Goal: Information Seeking & Learning: Understand process/instructions

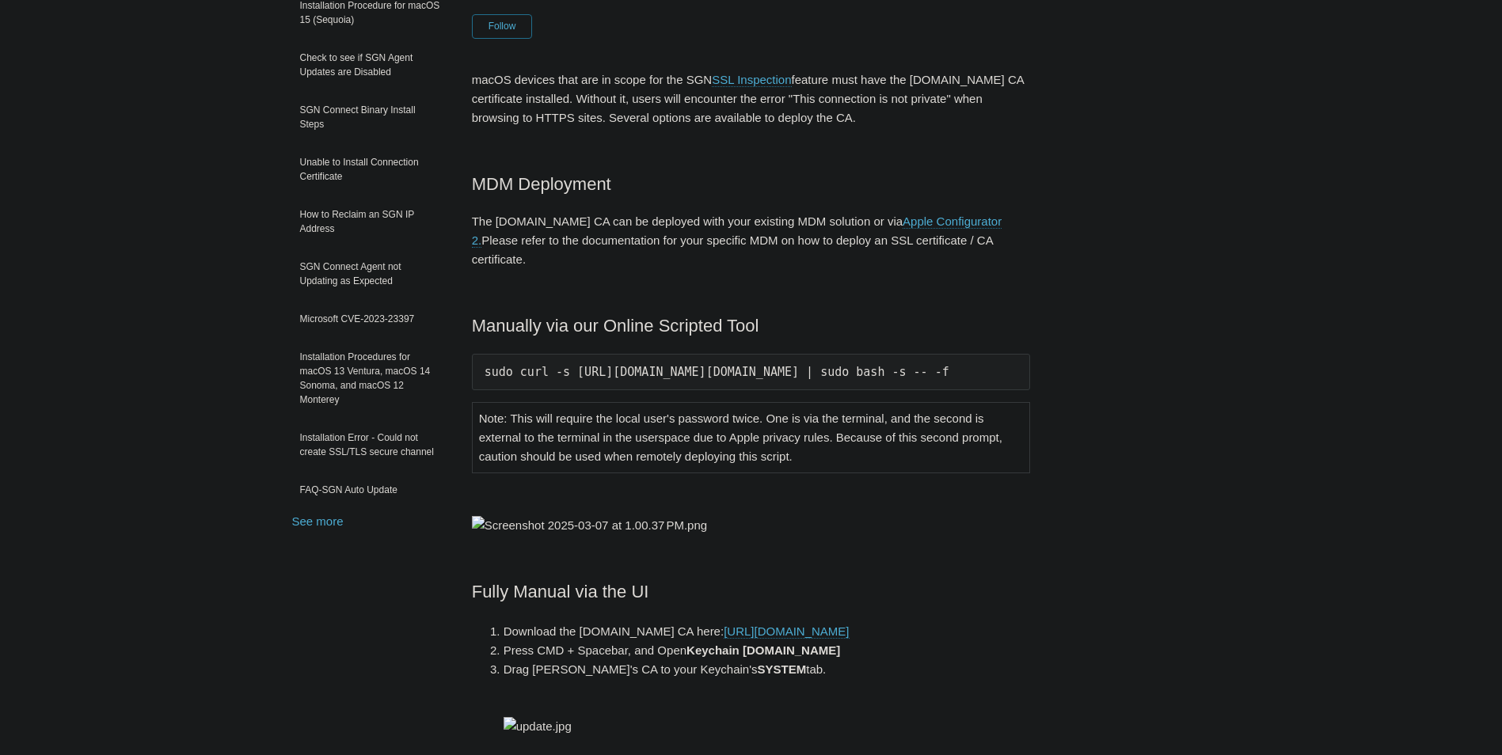
scroll to position [158, 0]
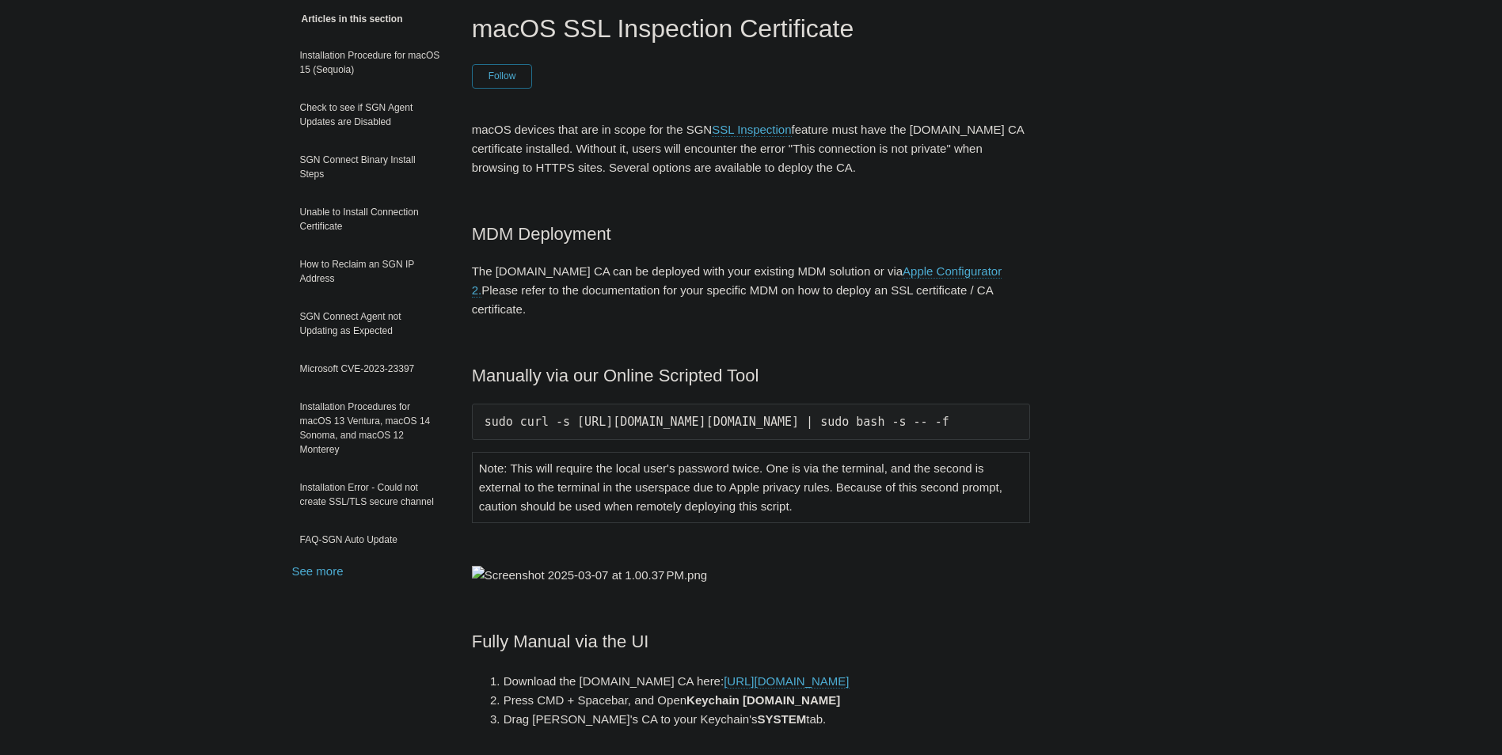
scroll to position [158, 0]
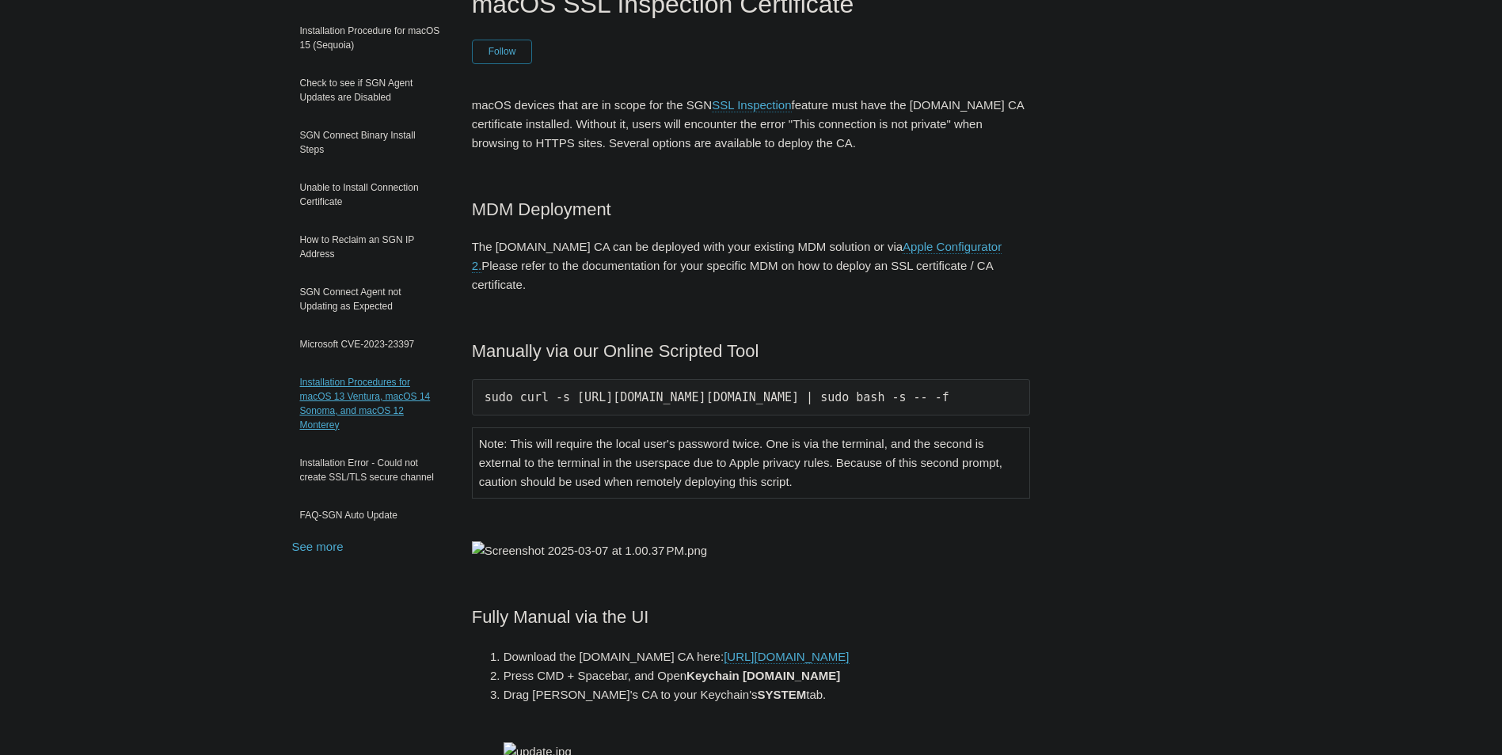
click at [347, 388] on link "Installation Procedures for macOS 13 Ventura, macOS 14 Sonoma, and macOS 12 Mon…" at bounding box center [370, 403] width 156 height 73
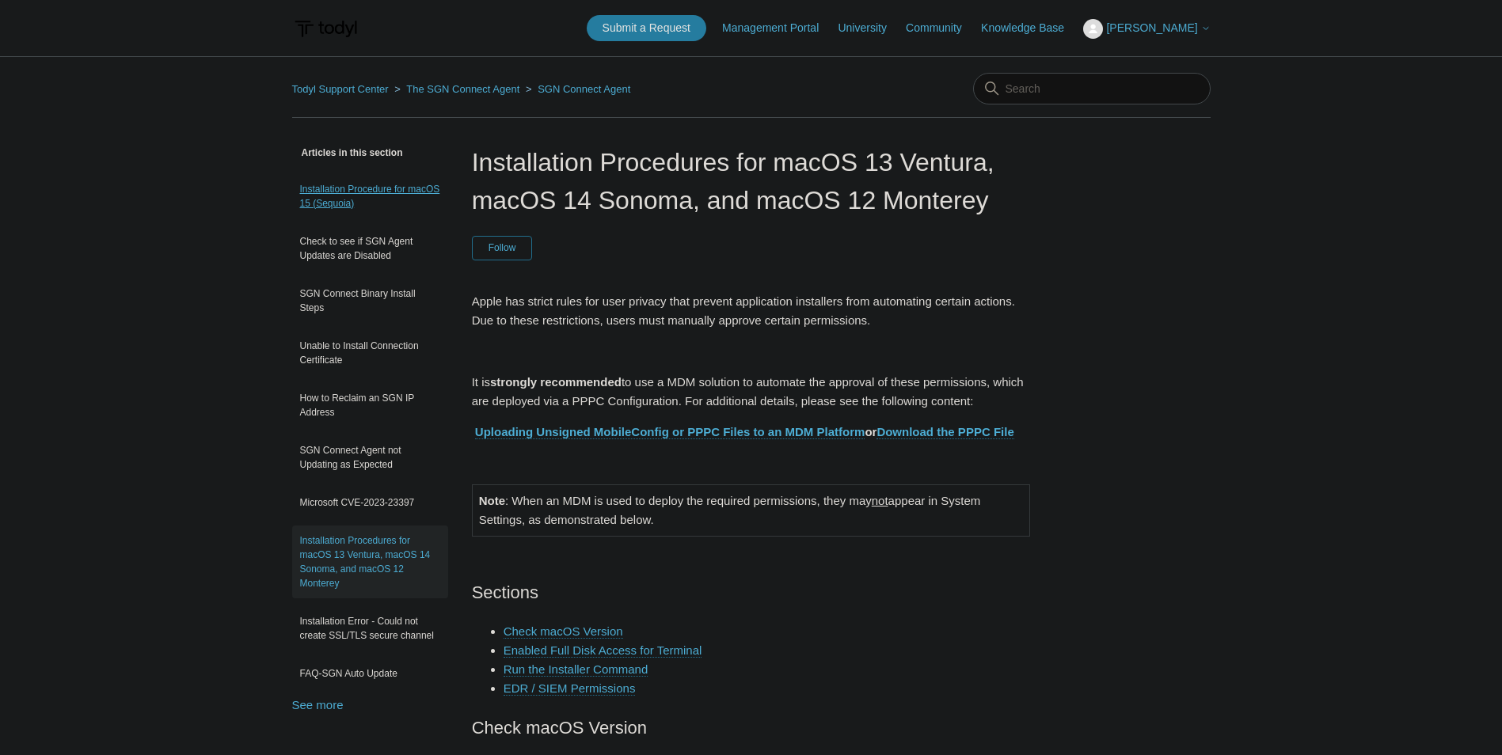
click at [340, 201] on link "Installation Procedure for macOS 15 (Sequoia)" at bounding box center [370, 196] width 156 height 44
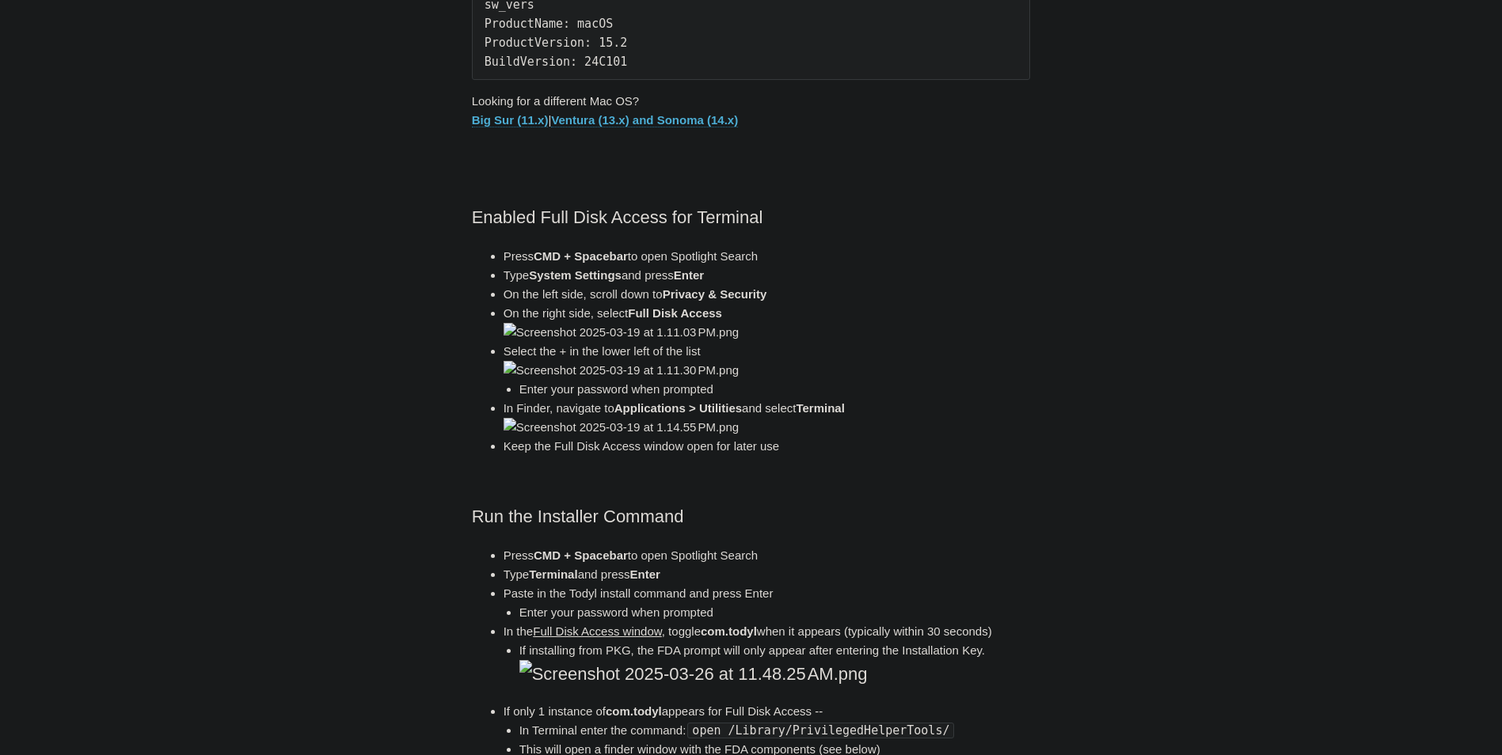
scroll to position [792, 0]
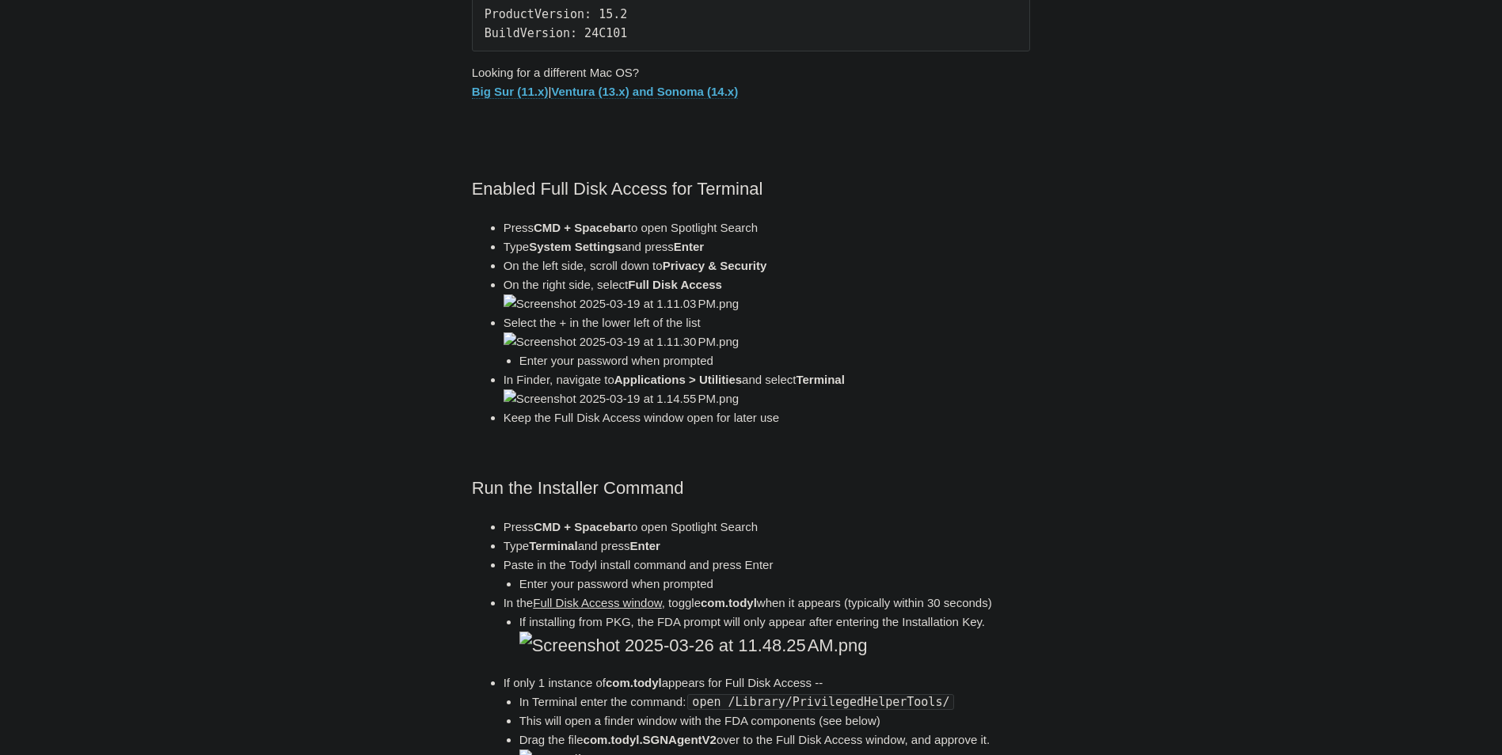
click at [659, 94] on link "Ventura (13.x) and Sonoma (14.x)" at bounding box center [644, 92] width 187 height 14
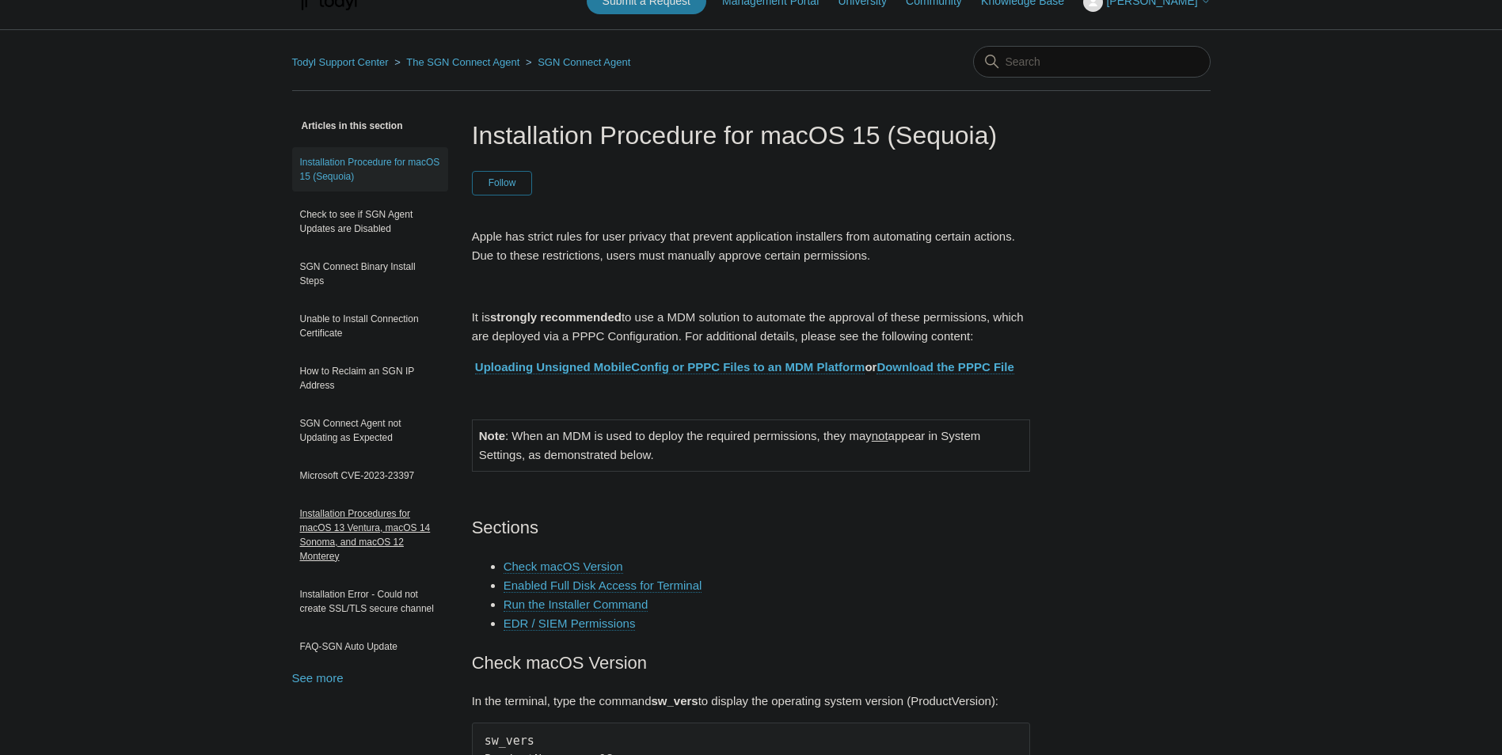
scroll to position [0, 0]
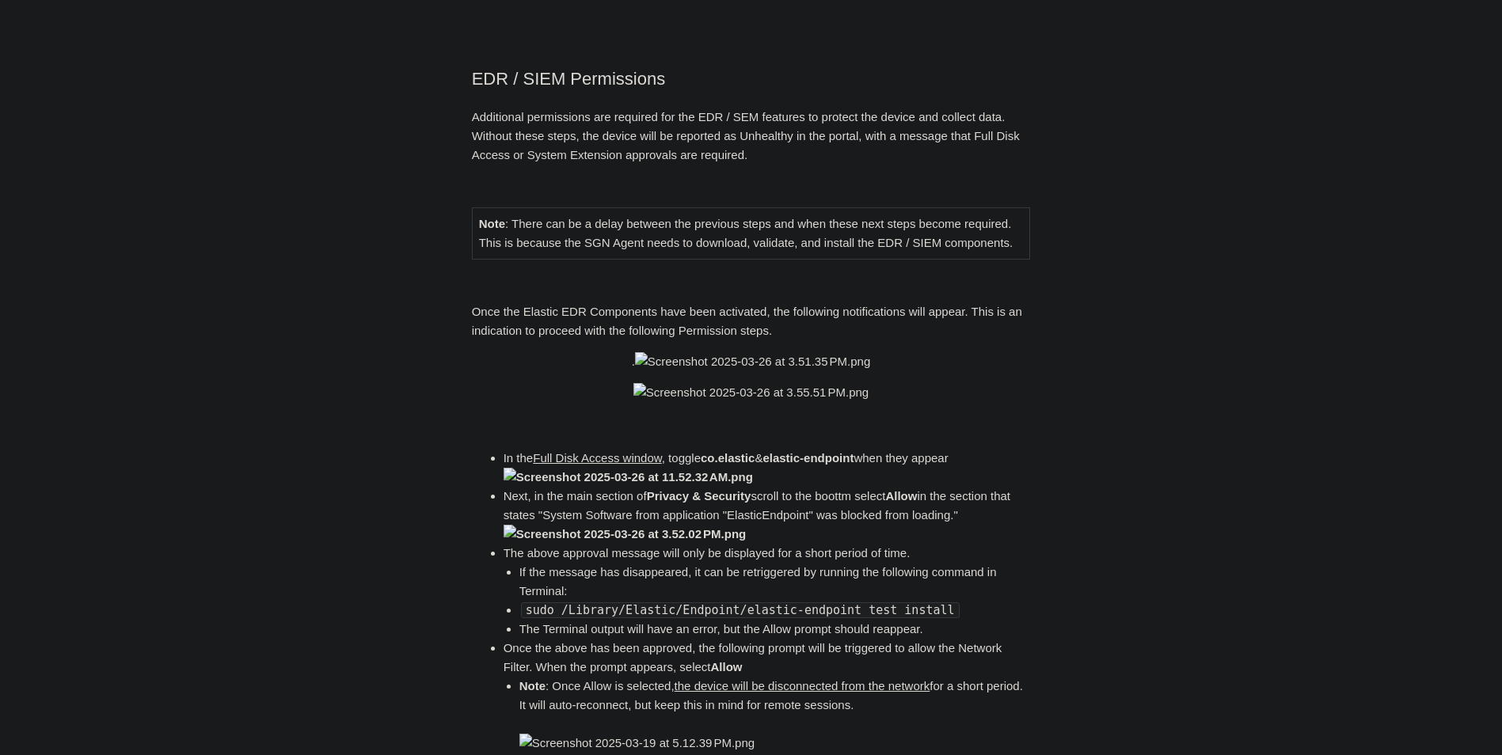
scroll to position [1900, 0]
